Goal: Information Seeking & Learning: Learn about a topic

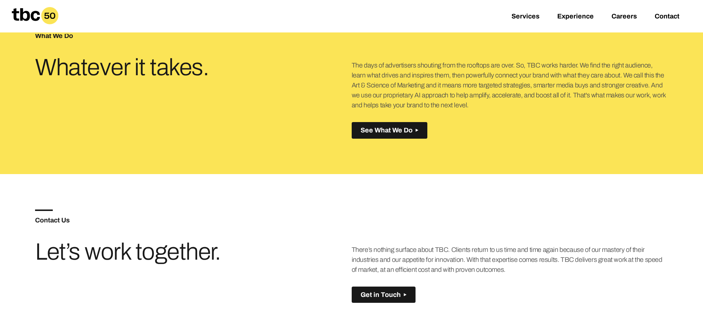
scroll to position [369, 0]
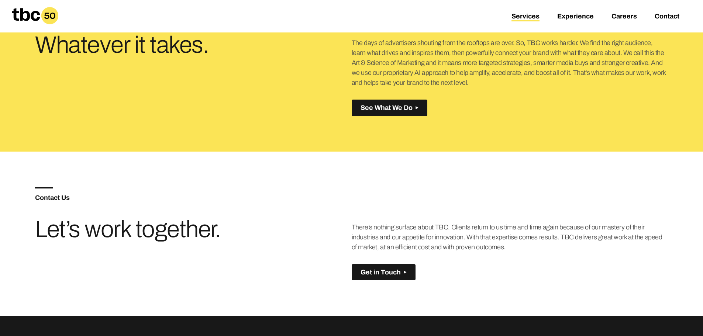
click at [526, 19] on link "Services" at bounding box center [525, 17] width 28 height 9
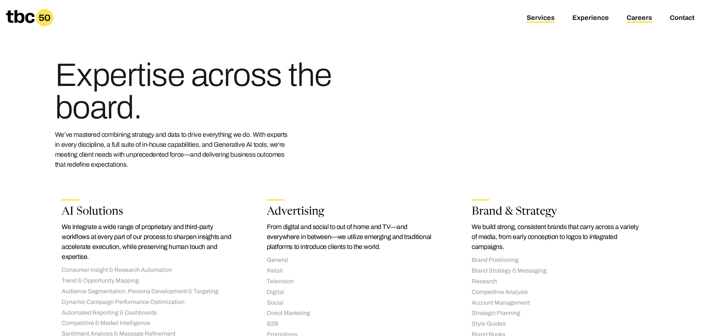
click at [640, 17] on link "Careers" at bounding box center [638, 18] width 25 height 9
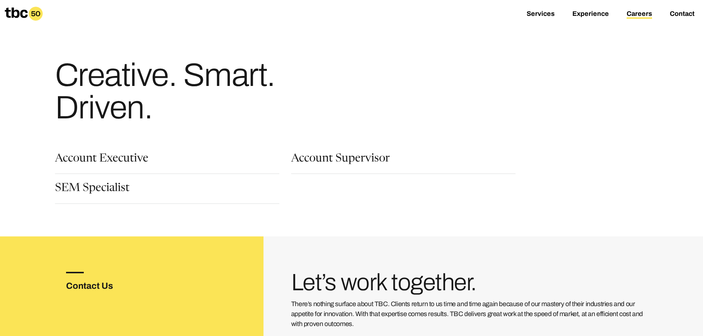
scroll to position [111, 0]
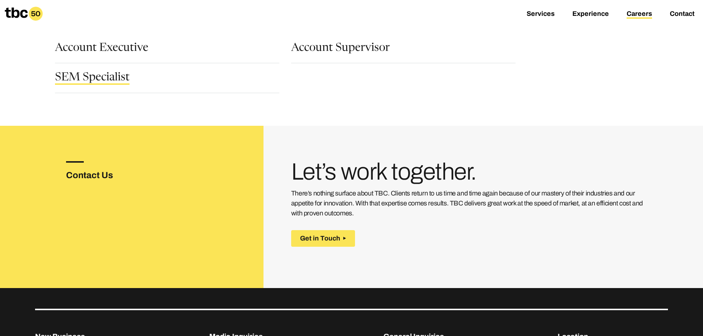
click at [64, 77] on link "SEM Specialist" at bounding box center [92, 78] width 75 height 13
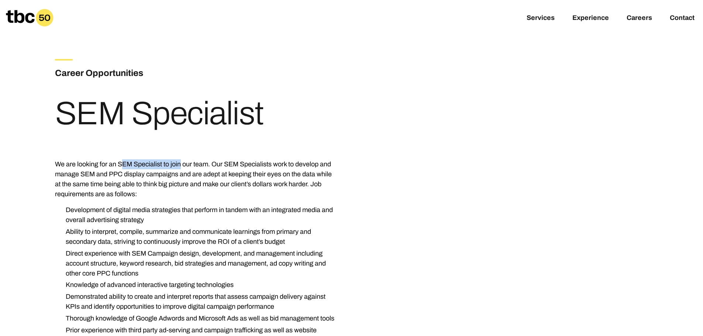
drag, startPoint x: 121, startPoint y: 163, endPoint x: 180, endPoint y: 165, distance: 59.0
click at [180, 165] on p "We are looking for an SEM Specialist to join our team. Our SEM Specialists work…" at bounding box center [196, 179] width 283 height 40
drag, startPoint x: 122, startPoint y: 174, endPoint x: 131, endPoint y: 173, distance: 8.1
click at [131, 173] on p "We are looking for an SEM Specialist to join our team. Our SEM Specialists work…" at bounding box center [196, 179] width 283 height 40
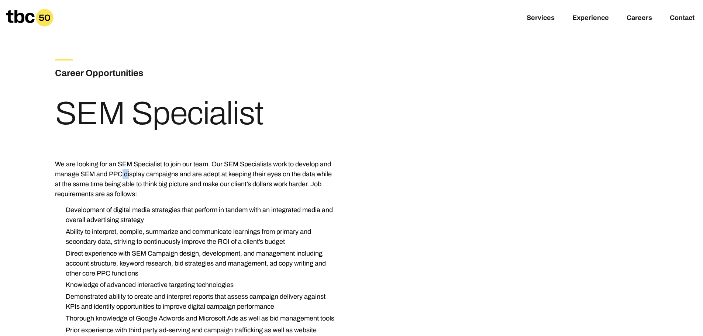
click at [131, 173] on p "We are looking for an SEM Specialist to join our team. Our SEM Specialists work…" at bounding box center [196, 179] width 283 height 40
click at [118, 176] on p "We are looking for an SEM Specialist to join our team. Our SEM Specialists work…" at bounding box center [196, 179] width 283 height 40
click at [108, 176] on p "We are looking for an SEM Specialist to join our team. Our SEM Specialists work…" at bounding box center [196, 179] width 283 height 40
click at [107, 176] on p "We are looking for an SEM Specialist to join our team. Our SEM Specialists work…" at bounding box center [196, 179] width 283 height 40
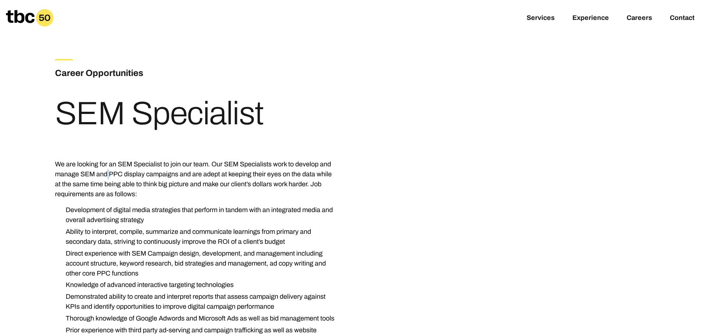
click at [107, 176] on p "We are looking for an SEM Specialist to join our team. Our SEM Specialists work…" at bounding box center [196, 179] width 283 height 40
click at [138, 181] on p "We are looking for an SEM Specialist to join our team. Our SEM Specialists work…" at bounding box center [196, 179] width 283 height 40
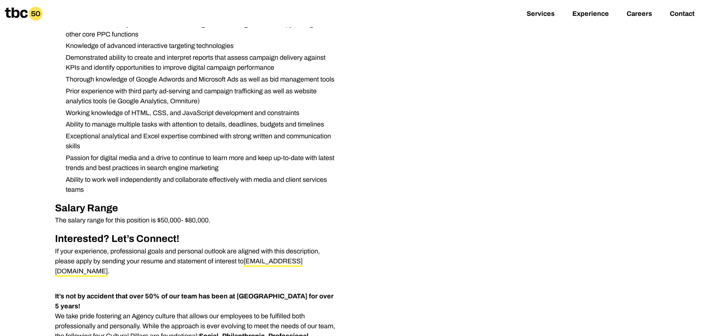
scroll to position [221, 0]
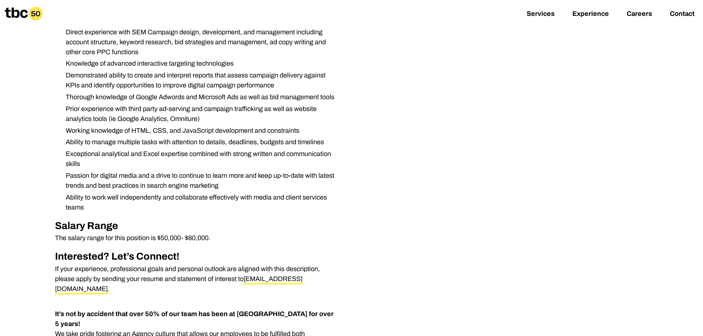
click at [112, 125] on ul "Development of digital media strategies that perform in tandem with an integrat…" at bounding box center [196, 98] width 283 height 229
click at [109, 152] on li "Exceptional analytical and Excel expertise combined with strong written and com…" at bounding box center [199, 159] width 278 height 20
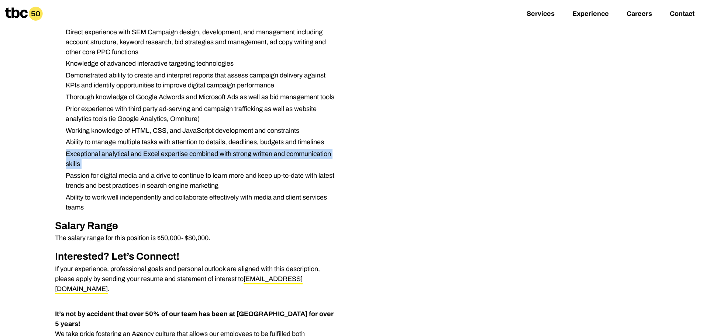
click at [109, 152] on li "Exceptional analytical and Excel expertise combined with strong written and com…" at bounding box center [199, 159] width 278 height 20
click at [106, 150] on li "Exceptional analytical and Excel expertise combined with strong written and com…" at bounding box center [199, 159] width 278 height 20
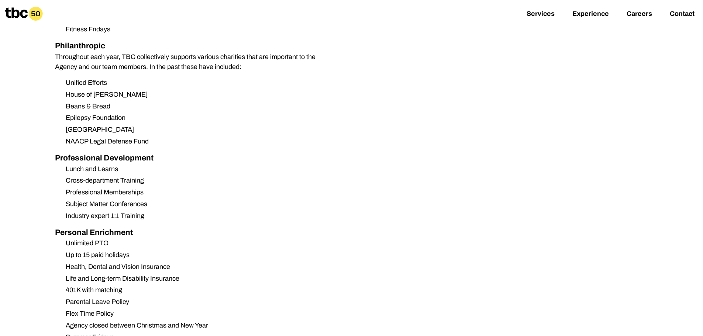
scroll to position [701, 0]
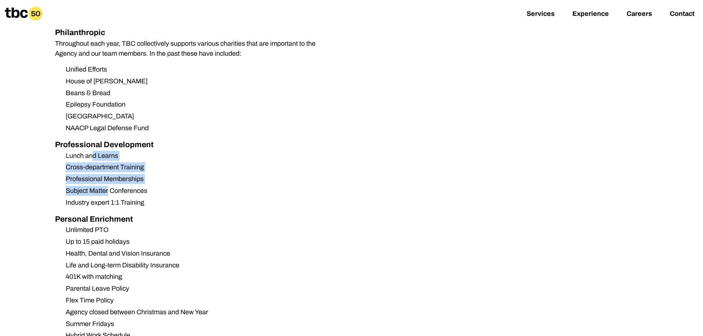
drag, startPoint x: 91, startPoint y: 132, endPoint x: 107, endPoint y: 173, distance: 43.6
click at [107, 173] on ul "Lunch and Learns Cross-department Training Professional Memberships Subject Mat…" at bounding box center [196, 179] width 283 height 57
click at [107, 186] on li "Subject Matter Conferences" at bounding box center [199, 191] width 278 height 10
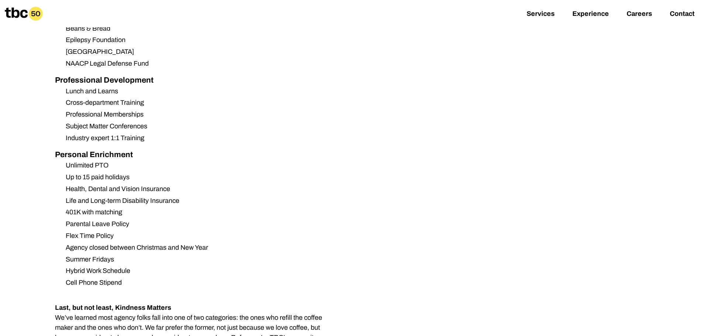
scroll to position [775, 0]
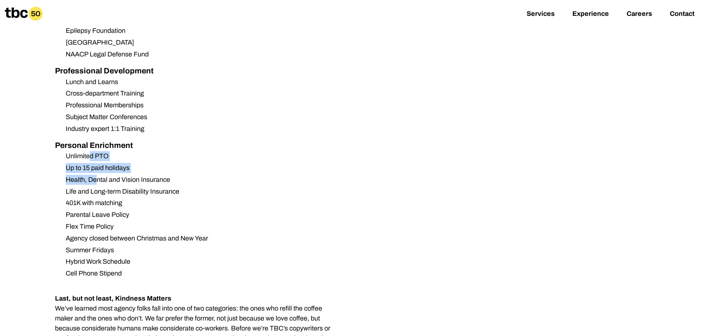
drag, startPoint x: 90, startPoint y: 137, endPoint x: 95, endPoint y: 155, distance: 19.0
click at [95, 155] on ul "Unlimited PTO Up to 15 paid holidays Health, Dental and Vision Insurance Life a…" at bounding box center [196, 214] width 283 height 127
click at [95, 175] on li "Health, Dental and Vision Insurance" at bounding box center [199, 180] width 278 height 10
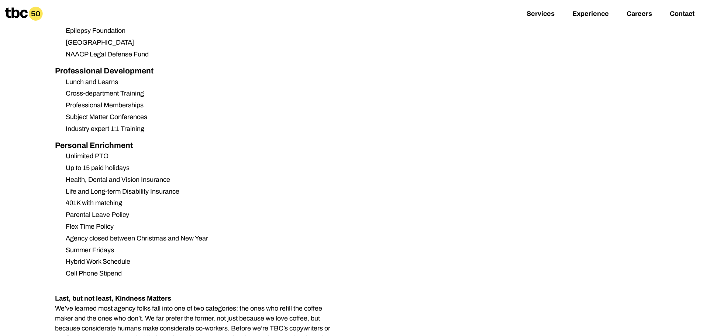
click at [101, 198] on li "401K with matching" at bounding box center [199, 203] width 278 height 10
click at [94, 210] on li "Parental Leave Policy" at bounding box center [199, 215] width 278 height 10
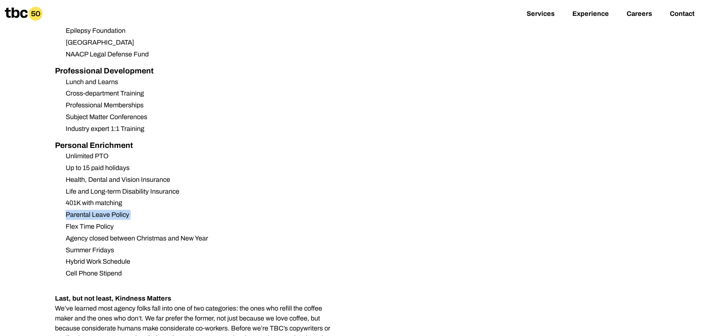
click at [94, 210] on li "Parental Leave Policy" at bounding box center [199, 215] width 278 height 10
click at [90, 222] on li "Flex Time Policy" at bounding box center [199, 227] width 278 height 10
click at [107, 222] on li "Flex Time Policy" at bounding box center [199, 227] width 278 height 10
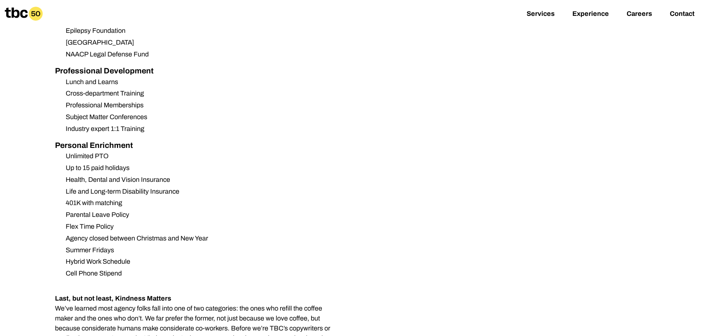
click at [110, 245] on li "Summer Fridays" at bounding box center [199, 250] width 278 height 10
click at [118, 257] on li "Hybrid Work Schedule" at bounding box center [199, 262] width 278 height 10
click at [118, 269] on li "Cell Phone Stipend" at bounding box center [199, 274] width 278 height 10
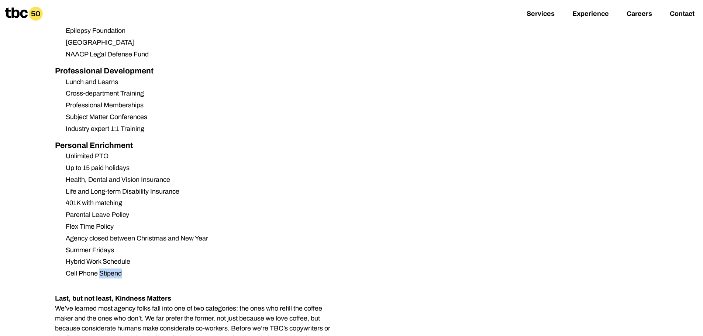
click at [118, 269] on li "Cell Phone Stipend" at bounding box center [199, 274] width 278 height 10
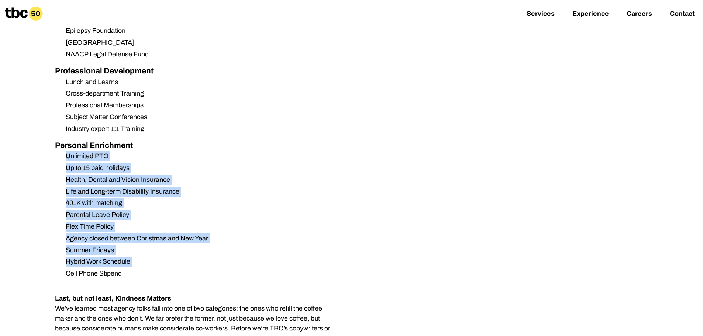
click at [118, 269] on li "Cell Phone Stipend" at bounding box center [199, 274] width 278 height 10
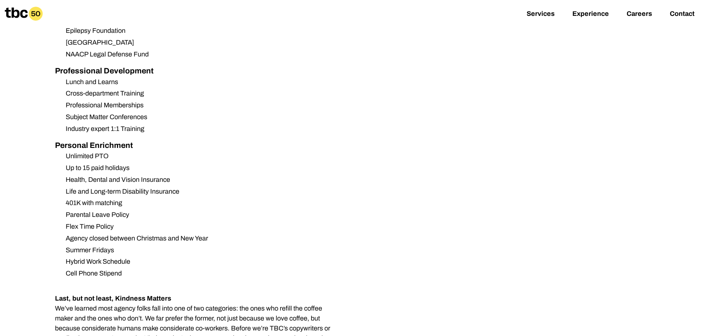
click at [127, 222] on li "Flex Time Policy" at bounding box center [199, 227] width 278 height 10
click at [115, 233] on li "Agency closed between Christmas and New Year" at bounding box center [199, 238] width 278 height 10
click at [159, 233] on li "Agency closed between Christmas and New Year" at bounding box center [199, 238] width 278 height 10
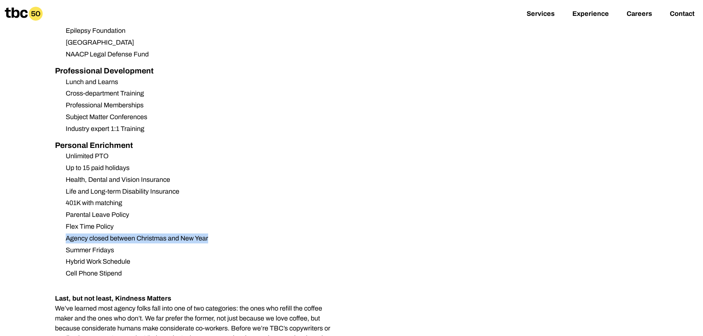
drag, startPoint x: 42, startPoint y: 208, endPoint x: 63, endPoint y: 214, distance: 21.5
click at [63, 233] on li "Agency closed between Christmas and New Year" at bounding box center [199, 238] width 278 height 10
click at [134, 233] on li "Agency closed between Christmas and New Year" at bounding box center [199, 238] width 278 height 10
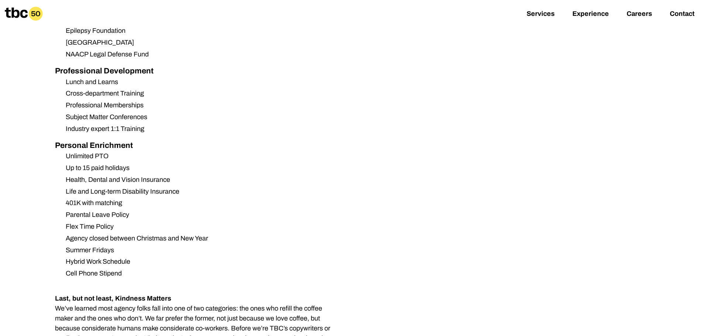
click at [138, 163] on li "Up to 15 paid holidays" at bounding box center [199, 168] width 278 height 10
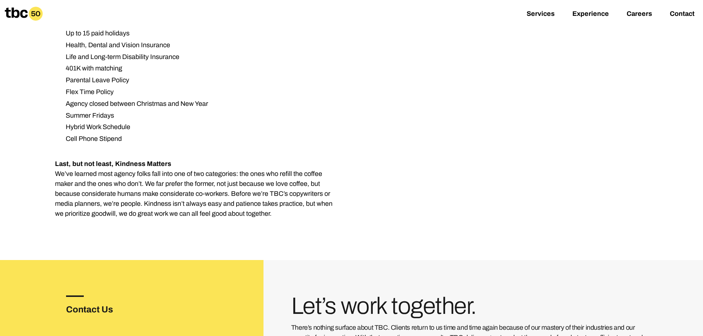
scroll to position [922, 0]
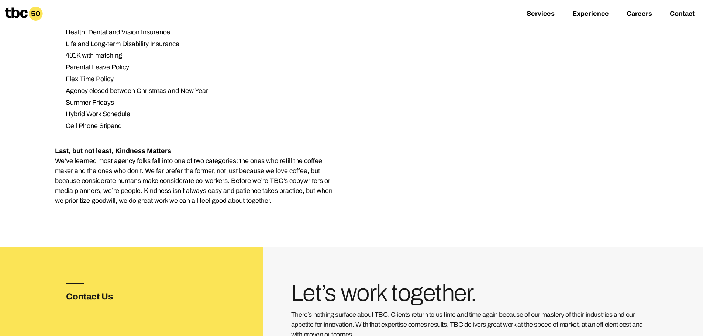
click at [121, 161] on p "Last, but not least, Kindness Matters We’ve learned most agency folks fall into…" at bounding box center [196, 176] width 283 height 60
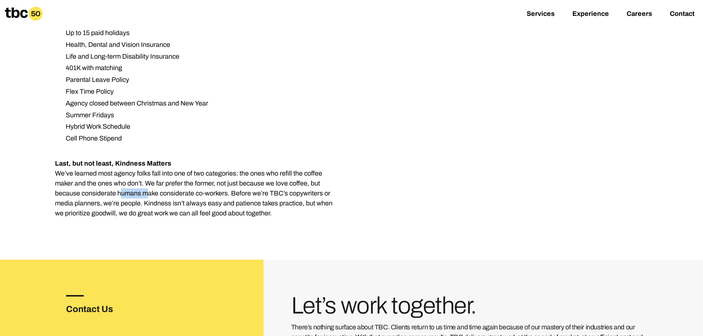
scroll to position [664, 0]
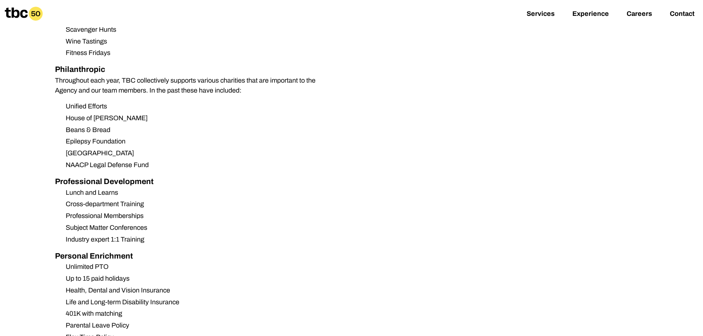
click at [97, 128] on ul "Unified Efforts House of [PERSON_NAME] & Bread Epilepsy Foundation Midtown Acad…" at bounding box center [196, 135] width 283 height 69
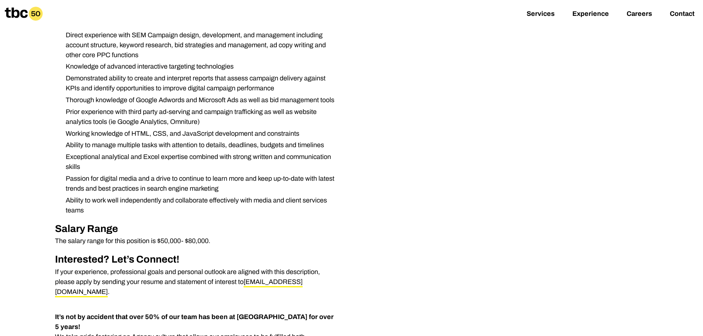
scroll to position [37, 0]
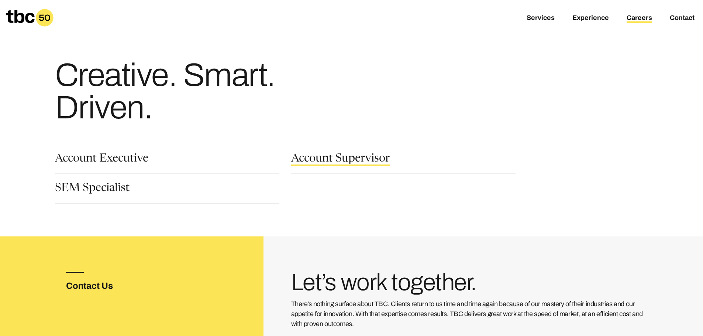
click at [340, 164] on link "Account Supervisor" at bounding box center [340, 159] width 98 height 13
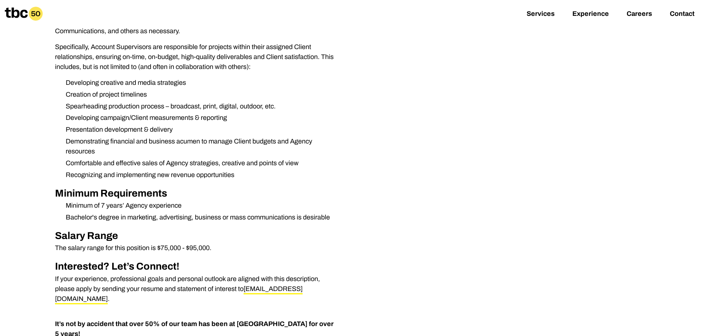
scroll to position [295, 0]
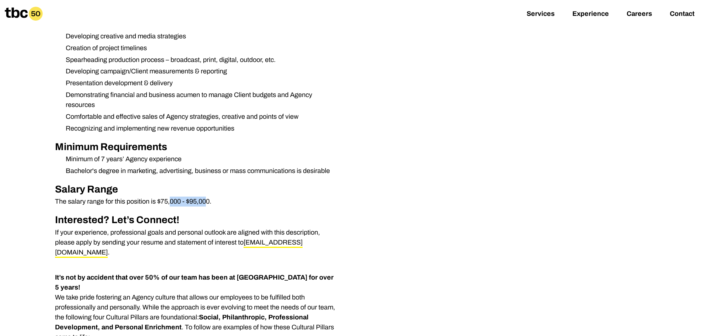
drag, startPoint x: 170, startPoint y: 202, endPoint x: 208, endPoint y: 201, distance: 37.3
click at [208, 201] on p "The salary range for this position is $75,000 - $95,000." at bounding box center [196, 202] width 283 height 10
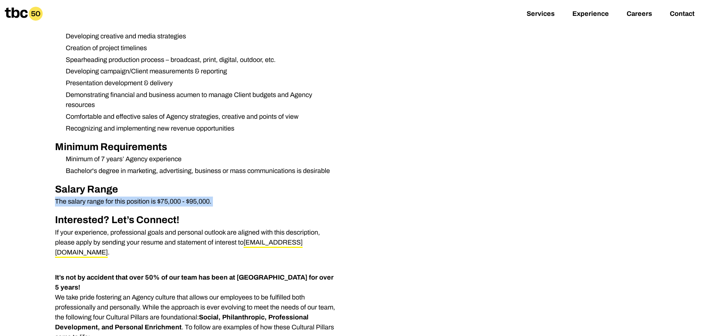
click at [168, 200] on p "The salary range for this position is $75,000 - $95,000." at bounding box center [196, 202] width 283 height 10
click at [164, 171] on li "Bachelor's degree in marketing, advertising, business or mass communications is…" at bounding box center [199, 171] width 278 height 10
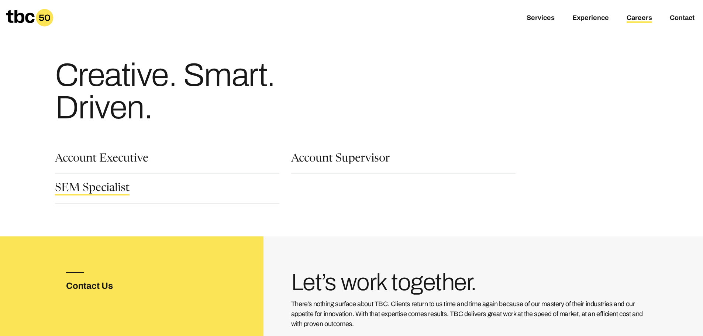
click at [105, 186] on link "SEM Specialist" at bounding box center [92, 189] width 75 height 13
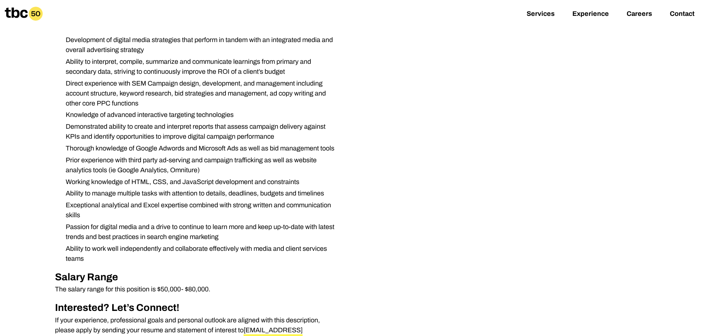
scroll to position [295, 0]
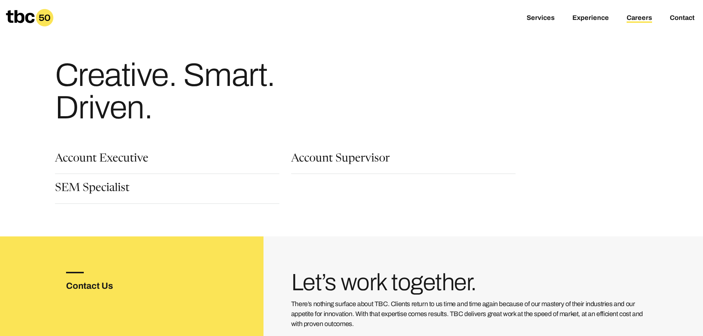
click at [90, 153] on section "Account Executive Account Supervisor SEM Specialist Internships with TBC" at bounding box center [351, 177] width 633 height 71
click at [90, 160] on link "Account Executive" at bounding box center [101, 159] width 93 height 13
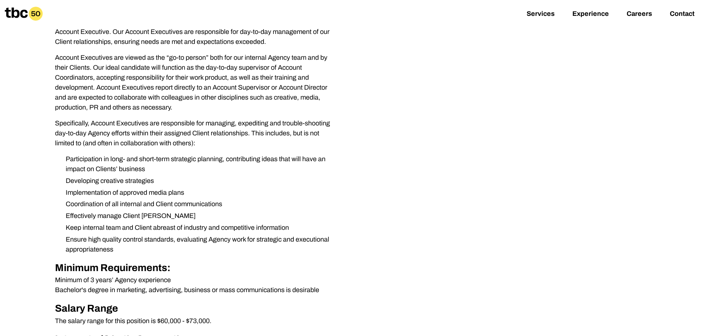
scroll to position [332, 0]
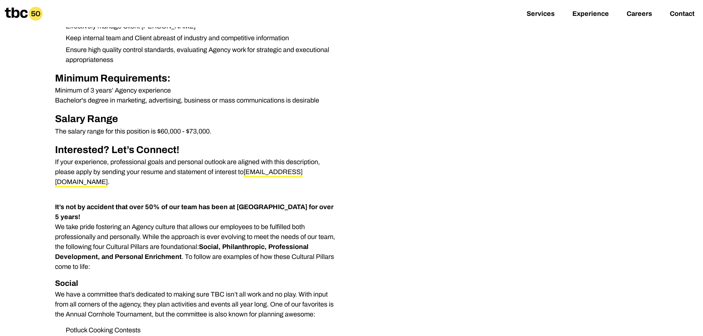
click at [176, 132] on p "The salary range for this position is $60,000 - $73,000." at bounding box center [196, 132] width 283 height 10
drag, startPoint x: 176, startPoint y: 132, endPoint x: 151, endPoint y: 135, distance: 25.3
click at [175, 133] on p "The salary range for this position is $60,000 - $73,000." at bounding box center [196, 132] width 283 height 10
click at [150, 135] on p "The salary range for this position is $60,000 - $73,000." at bounding box center [196, 132] width 283 height 10
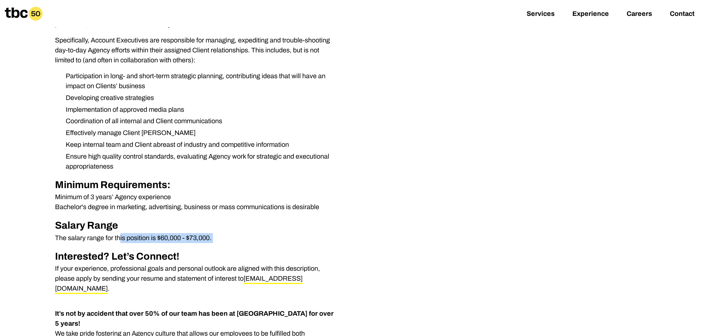
scroll to position [221, 0]
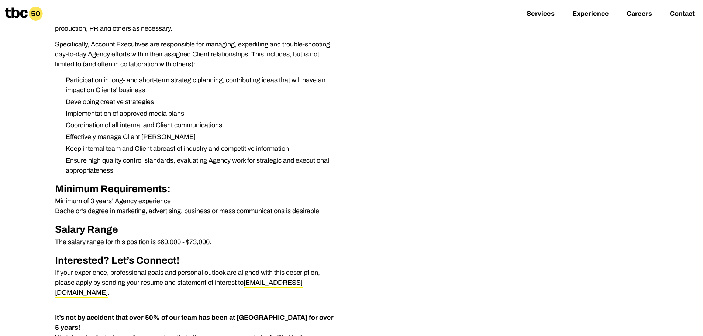
click at [132, 152] on li "Keep internal team and Client abreast of industry and competitive information" at bounding box center [199, 149] width 278 height 10
click at [130, 141] on li "Effectively manage Client [PERSON_NAME]" at bounding box center [199, 137] width 278 height 10
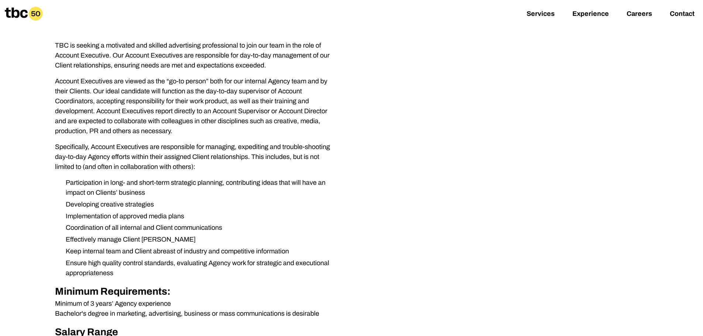
scroll to position [74, 0]
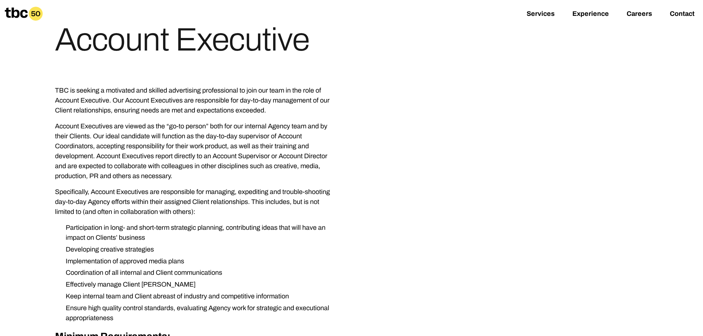
click at [149, 131] on p "Account Executives are viewed as the “go-to person” both for our internal Agenc…" at bounding box center [196, 151] width 283 height 60
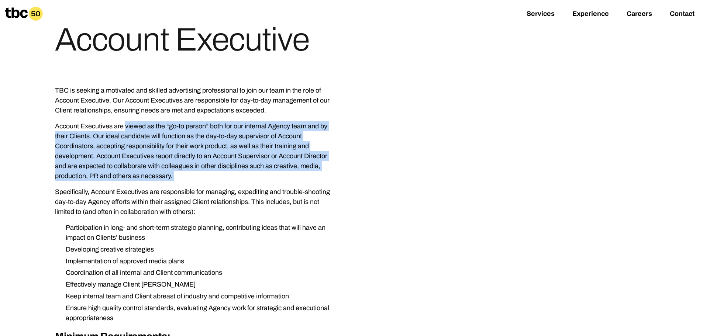
click at [149, 131] on p "Account Executives are viewed as the “go-to person” both for our internal Agenc…" at bounding box center [196, 151] width 283 height 60
click at [145, 135] on p "Account Executives are viewed as the “go-to person” both for our internal Agenc…" at bounding box center [196, 151] width 283 height 60
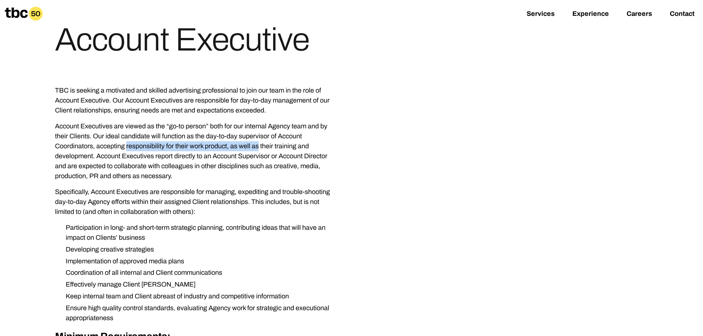
drag, startPoint x: 125, startPoint y: 143, endPoint x: 196, endPoint y: 143, distance: 71.2
click at [196, 143] on p "Account Executives are viewed as the “go-to person” both for our internal Agenc…" at bounding box center [196, 151] width 283 height 60
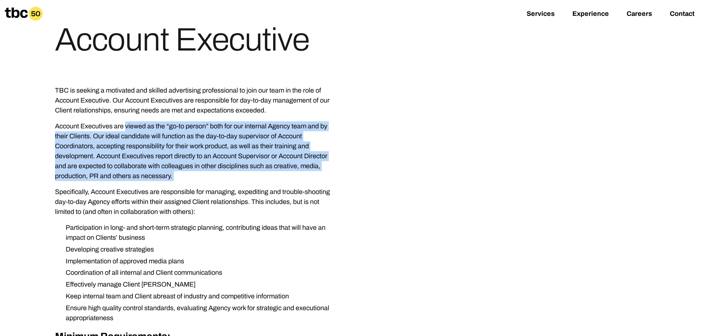
click at [196, 143] on p "Account Executives are viewed as the “go-to person” both for our internal Agenc…" at bounding box center [196, 151] width 283 height 60
click at [152, 149] on p "Account Executives are viewed as the “go-to person” both for our internal Agenc…" at bounding box center [196, 151] width 283 height 60
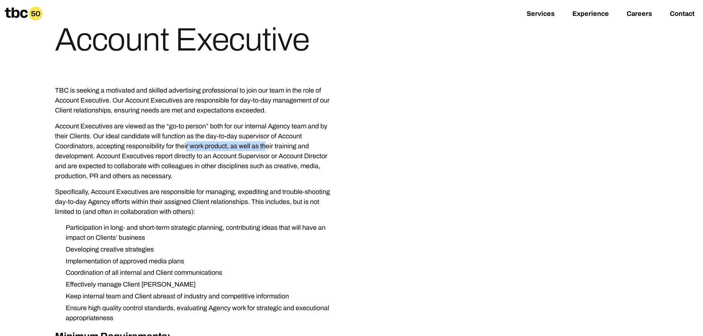
drag, startPoint x: 152, startPoint y: 149, endPoint x: 198, endPoint y: 145, distance: 47.0
click at [198, 145] on p "Account Executives are viewed as the “go-to person” both for our internal Agenc…" at bounding box center [196, 151] width 283 height 60
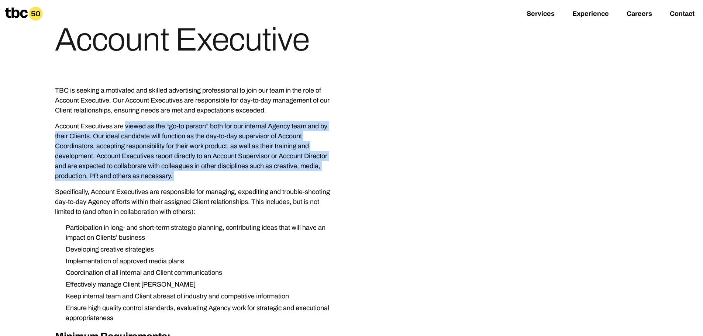
click at [198, 145] on p "Account Executives are viewed as the “go-to person” both for our internal Agenc…" at bounding box center [196, 151] width 283 height 60
click at [160, 158] on p "Account Executives are viewed as the “go-to person” both for our internal Agenc…" at bounding box center [196, 151] width 283 height 60
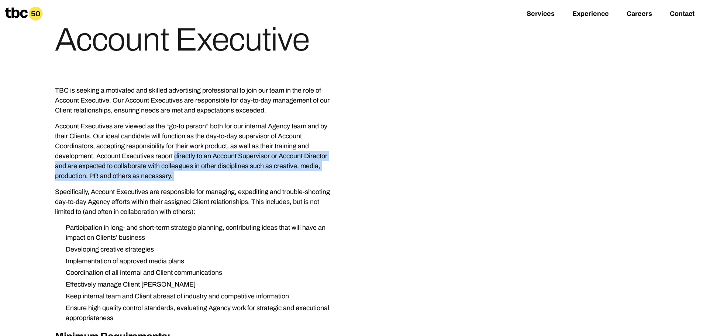
drag, startPoint x: 160, startPoint y: 158, endPoint x: 292, endPoint y: 174, distance: 132.6
click at [294, 173] on p "Account Executives are viewed as the “go-to person” both for our internal Agenc…" at bounding box center [196, 151] width 283 height 60
click at [269, 178] on p "Account Executives are viewed as the “go-to person” both for our internal Agenc…" at bounding box center [196, 151] width 283 height 60
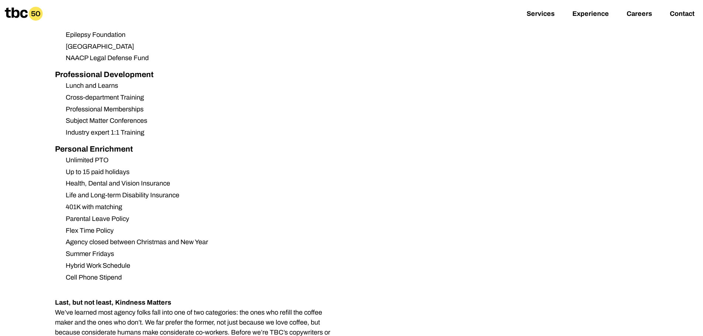
scroll to position [885, 0]
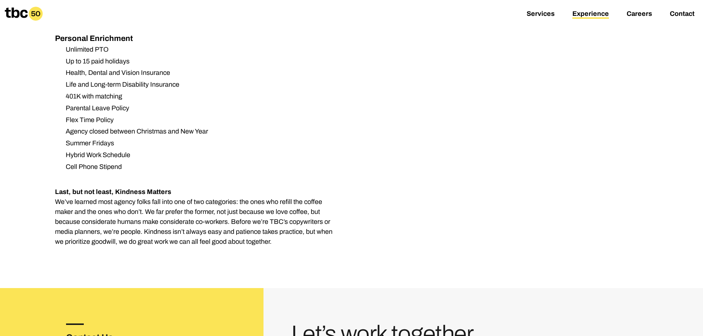
click at [583, 13] on link "Experience" at bounding box center [590, 14] width 37 height 9
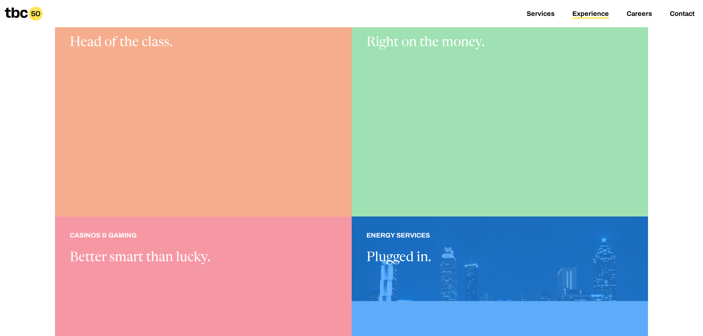
scroll to position [479, 0]
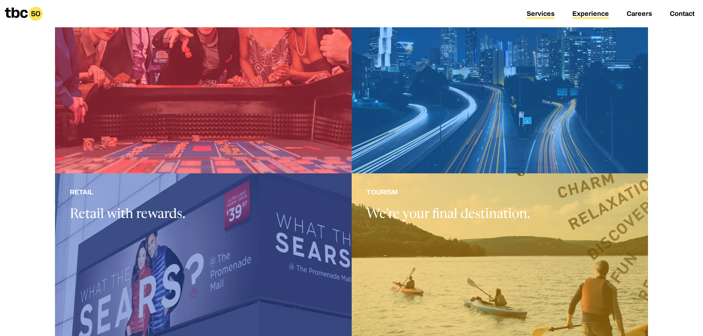
click at [541, 13] on link "Services" at bounding box center [540, 14] width 28 height 9
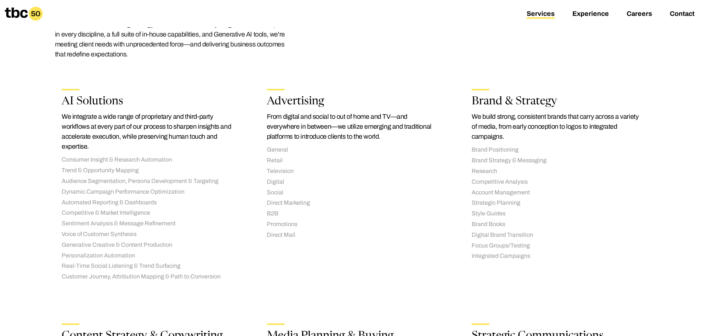
scroll to position [111, 0]
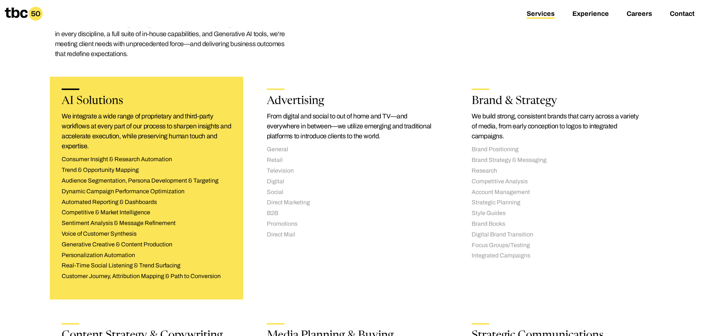
click at [124, 121] on p "We integrate a wide range of proprietary and third-party workflows at every par…" at bounding box center [147, 131] width 170 height 40
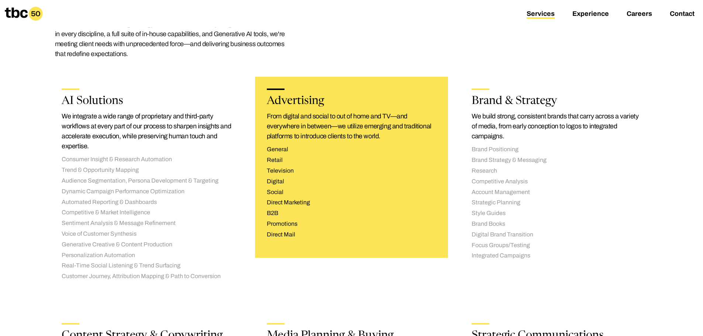
click at [309, 120] on p "From digital and social to out of home and TV—and everywhere in between—we util…" at bounding box center [352, 126] width 170 height 30
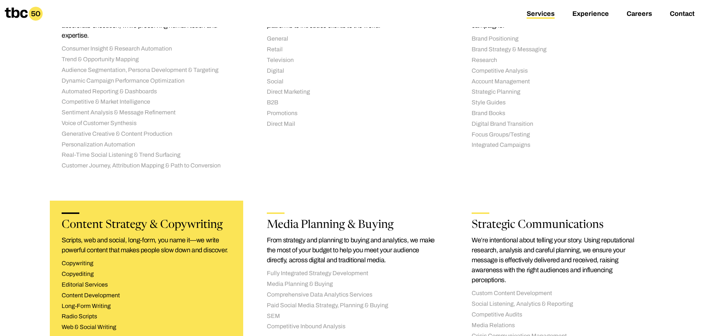
scroll to position [258, 0]
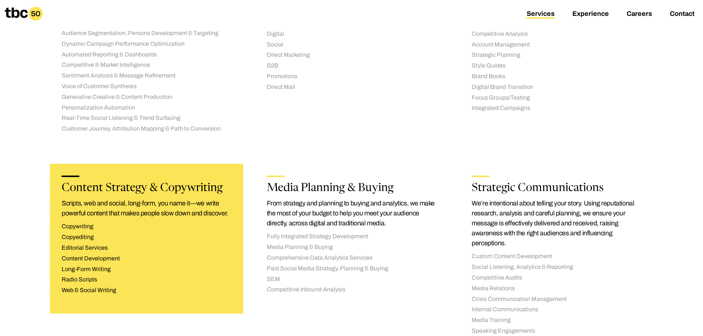
click at [153, 242] on ul "Copywriting Copyediting Editorial Services Content Development Long-Form Writin…" at bounding box center [147, 259] width 170 height 72
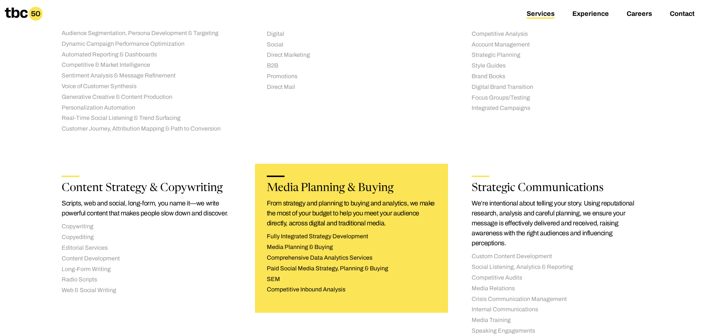
drag, startPoint x: 374, startPoint y: 242, endPoint x: 379, endPoint y: 240, distance: 5.6
click at [374, 242] on ul "Fully Integrated Strategy Development Media Planning & Buying Comprehensive Dat…" at bounding box center [352, 263] width 170 height 61
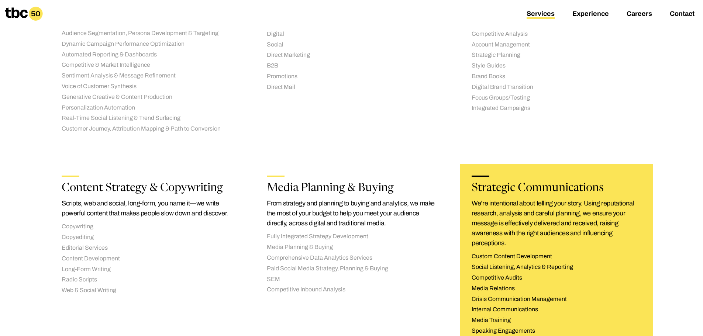
click at [514, 226] on p "We’re intentional about telling your story. Using reputational research, analys…" at bounding box center [556, 223] width 170 height 50
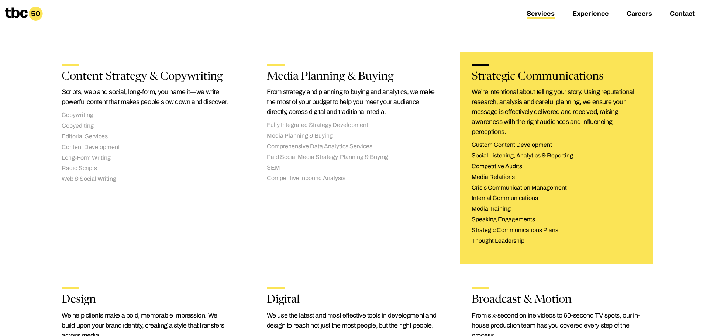
scroll to position [516, 0]
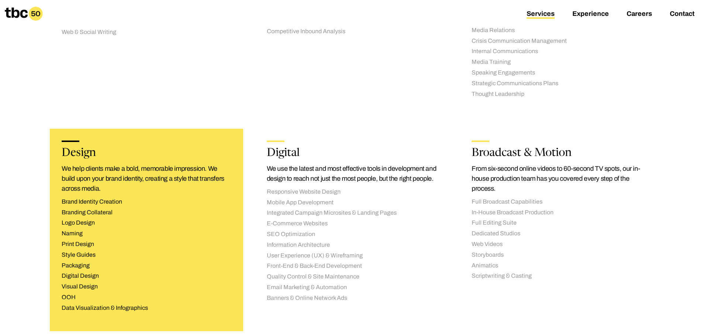
click at [102, 200] on li "Brand Identity Creation" at bounding box center [147, 202] width 170 height 8
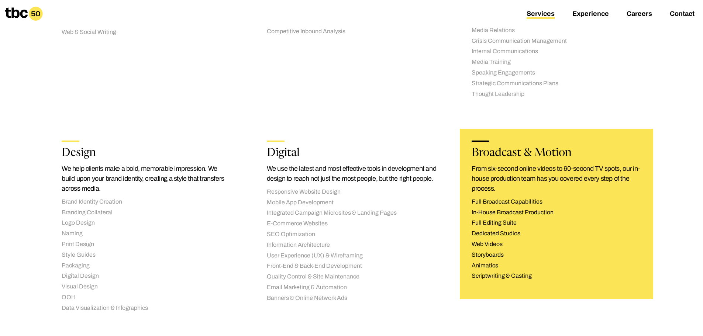
drag, startPoint x: 301, startPoint y: 200, endPoint x: 529, endPoint y: 205, distance: 228.4
click at [302, 196] on li "Responsive Website Design" at bounding box center [352, 192] width 170 height 8
click at [546, 201] on li "Full Broadcast Capabilities" at bounding box center [556, 202] width 170 height 8
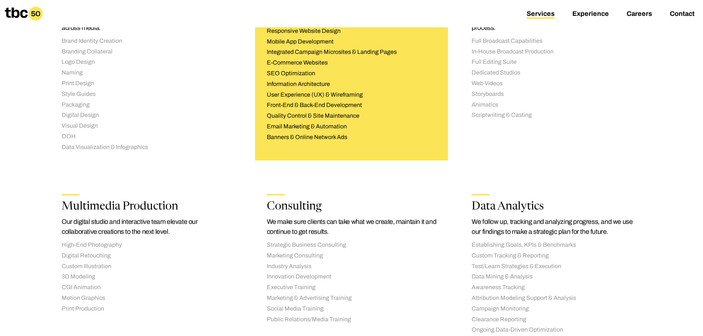
scroll to position [811, 0]
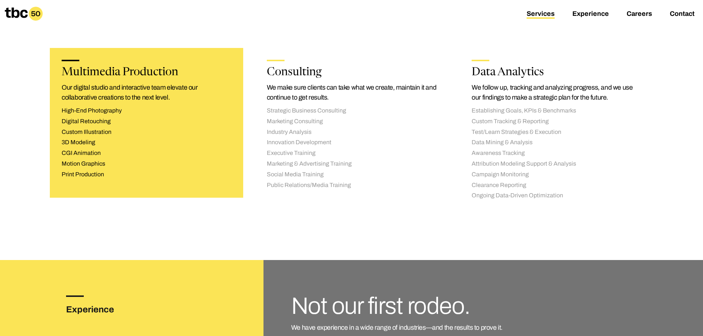
click at [149, 156] on li "CGI Animation" at bounding box center [147, 153] width 170 height 8
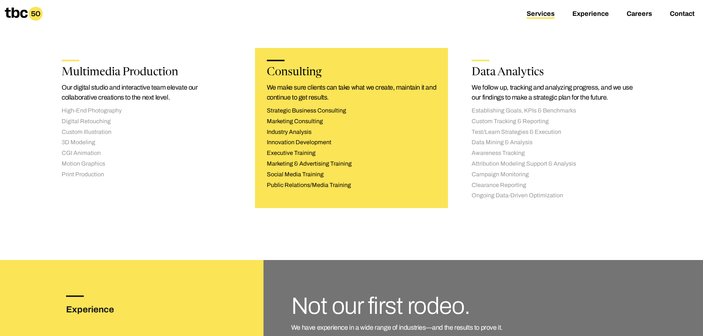
click at [342, 135] on li "Industry Analysis" at bounding box center [352, 132] width 170 height 8
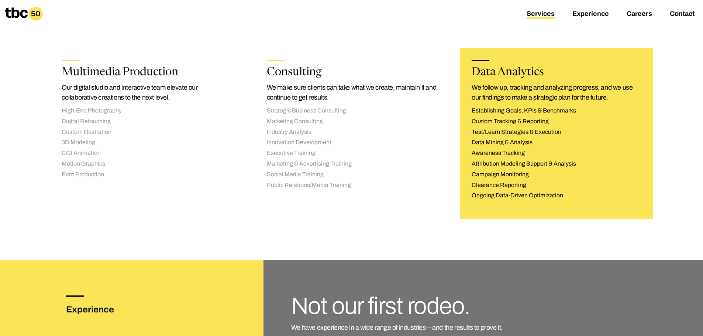
click at [483, 146] on li "Data Mining & Analysis" at bounding box center [556, 143] width 170 height 8
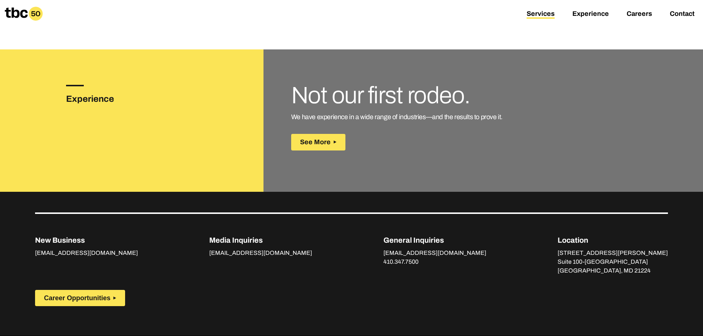
scroll to position [1048, 0]
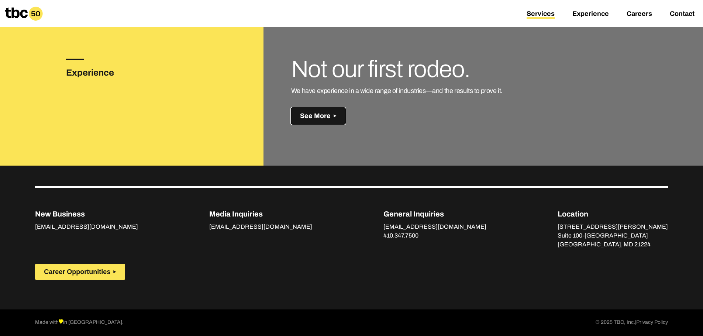
click at [323, 111] on button "See More" at bounding box center [318, 116] width 54 height 17
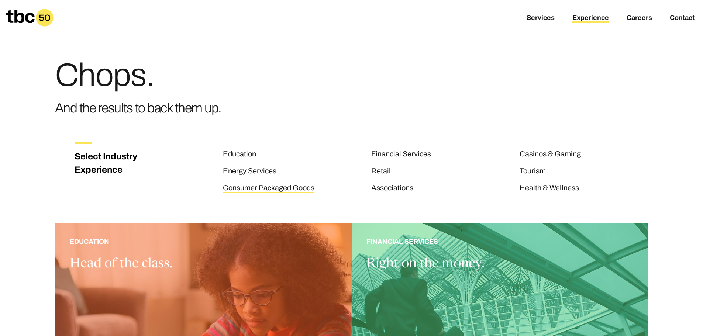
click at [283, 190] on link "Consumer Packaged Goods" at bounding box center [268, 189] width 91 height 10
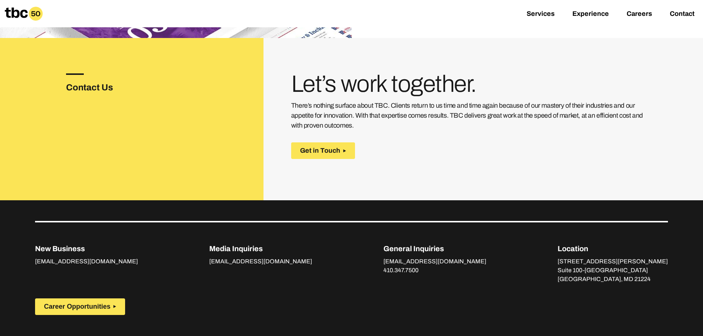
scroll to position [1015, 0]
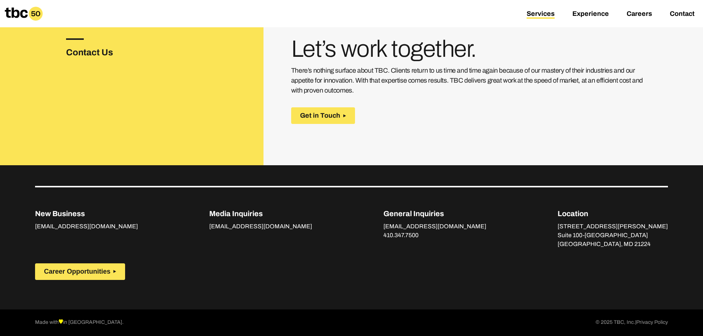
click at [542, 11] on link "Services" at bounding box center [540, 14] width 28 height 9
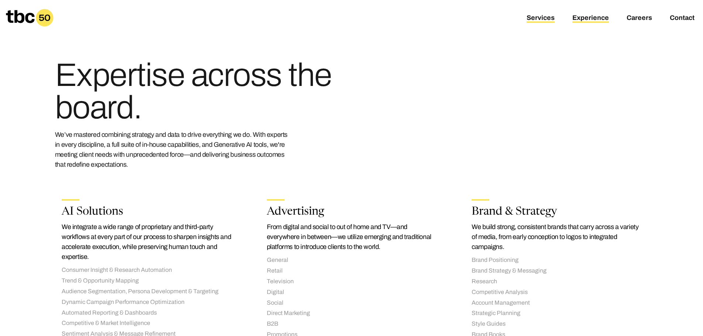
drag, startPoint x: 622, startPoint y: 15, endPoint x: 582, endPoint y: 15, distance: 40.2
click at [582, 15] on link "Experience" at bounding box center [590, 18] width 37 height 9
